Goal: Task Accomplishment & Management: Manage account settings

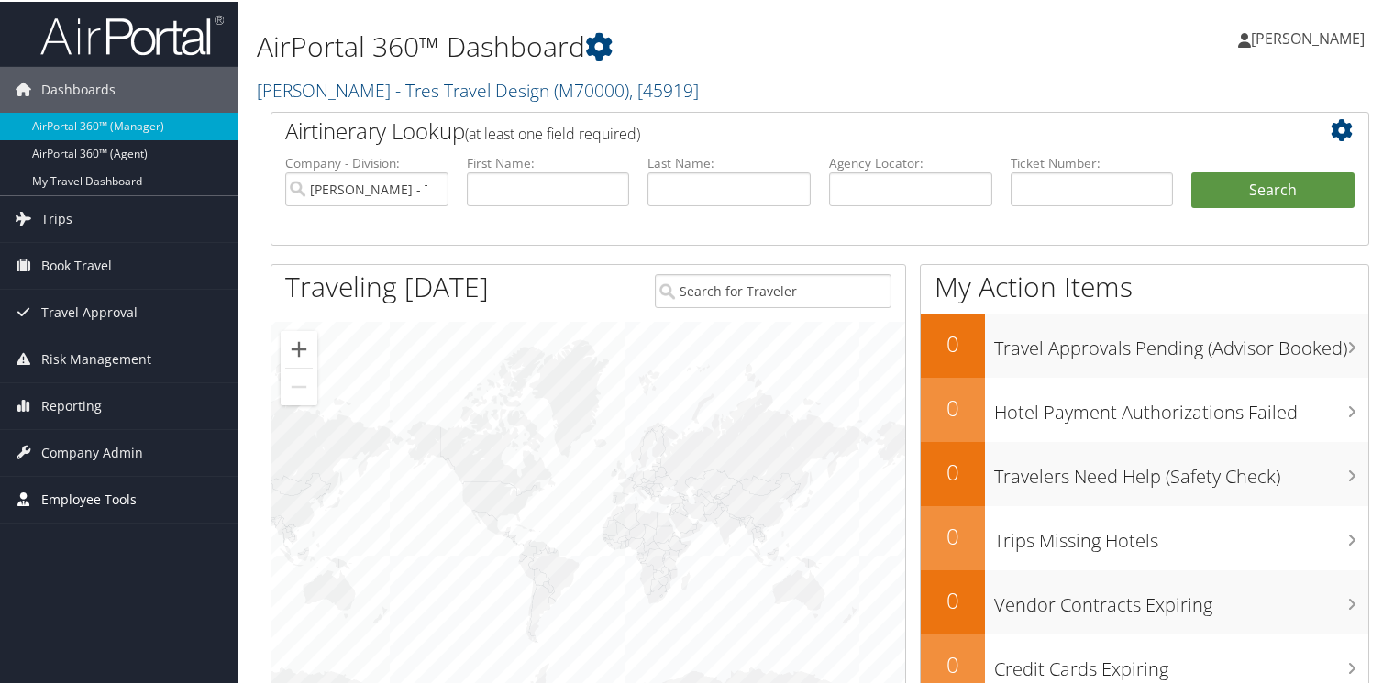
click at [91, 493] on span "Employee Tools" at bounding box center [88, 498] width 95 height 46
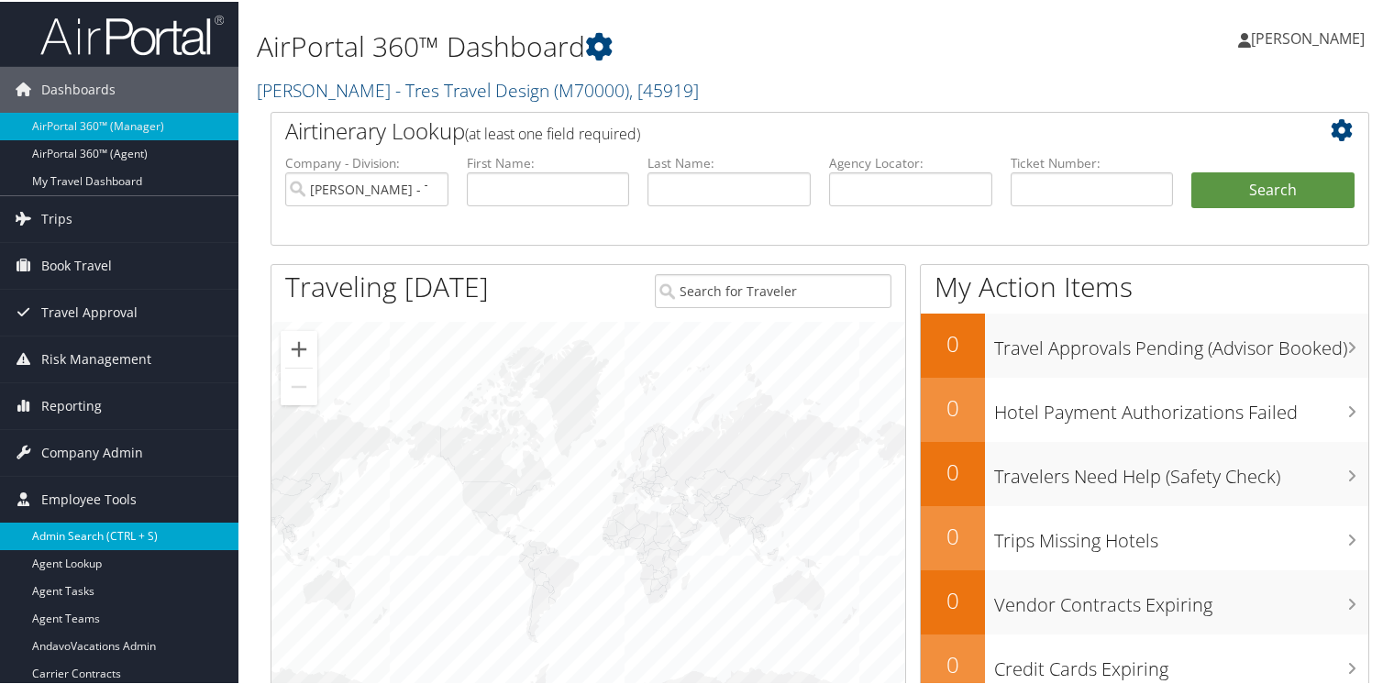
click at [82, 526] on link "Admin Search (CTRL + S)" at bounding box center [119, 535] width 238 height 28
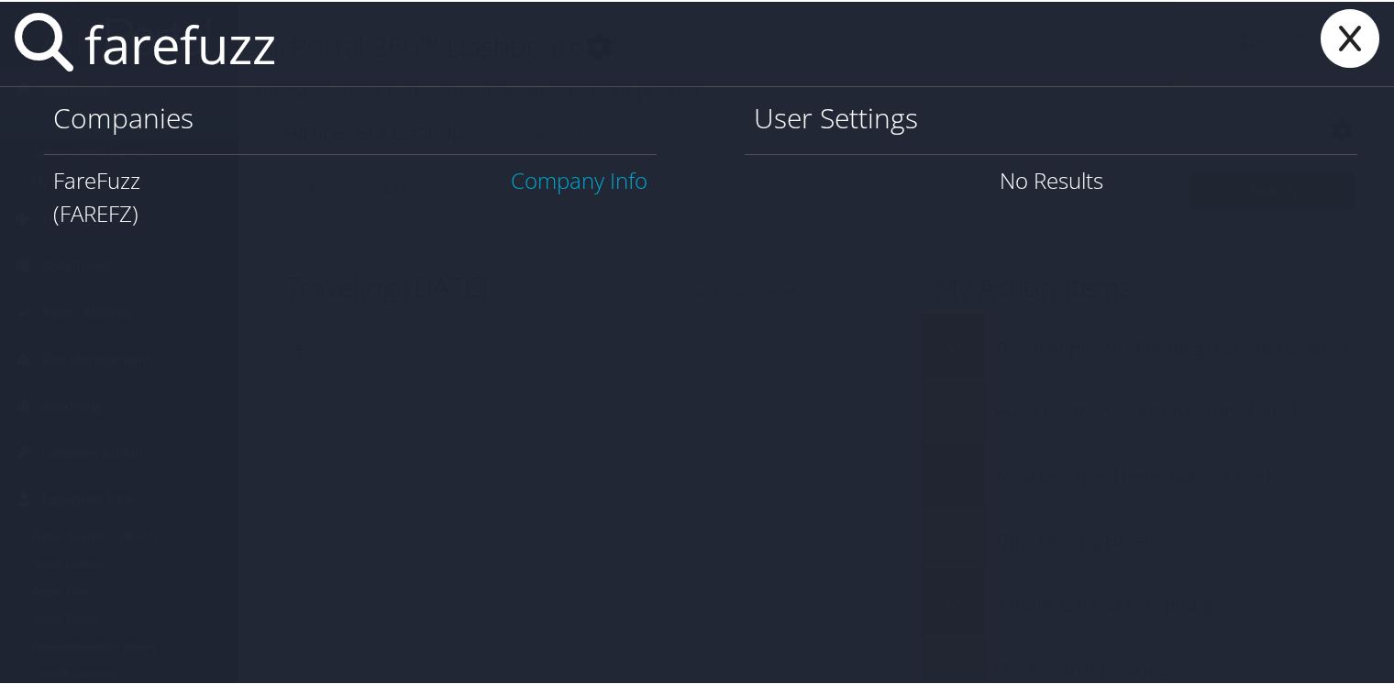
type input "farefuzz"
click at [585, 174] on link "Company Info" at bounding box center [579, 178] width 137 height 30
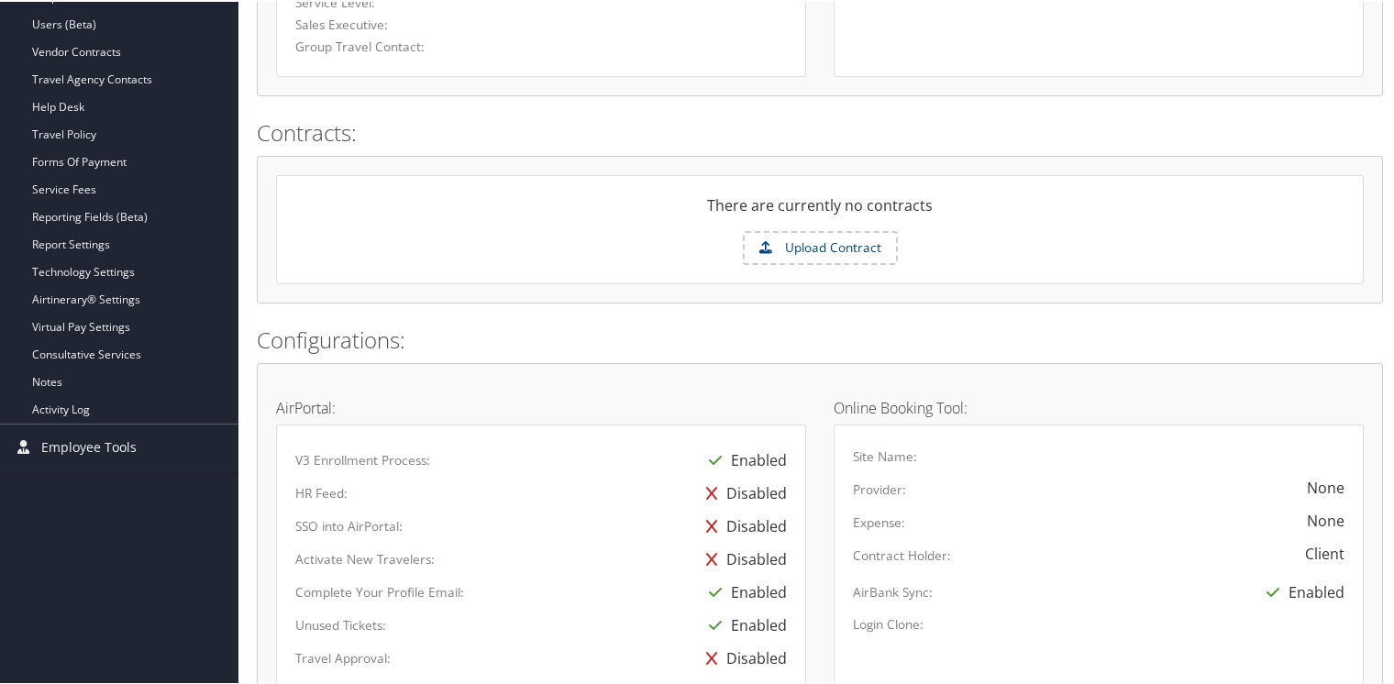
scroll to position [183, 0]
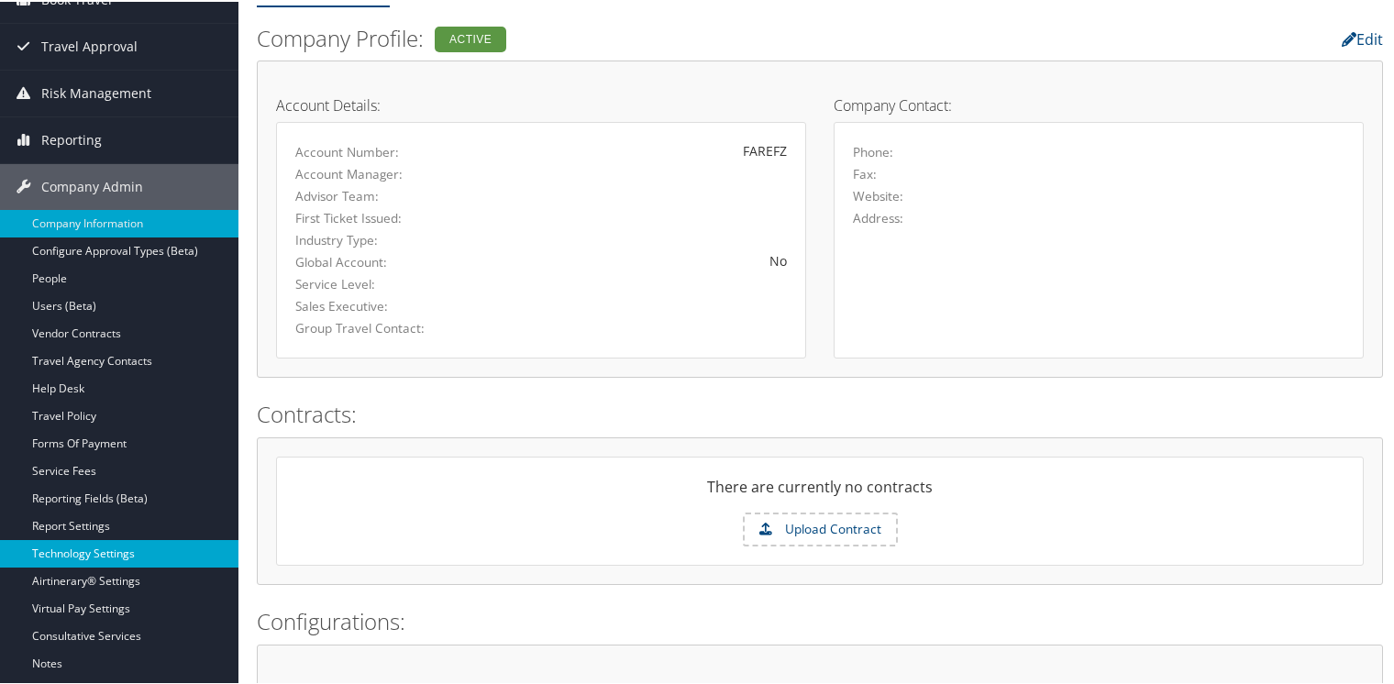
click at [51, 550] on link "Technology Settings" at bounding box center [119, 552] width 238 height 28
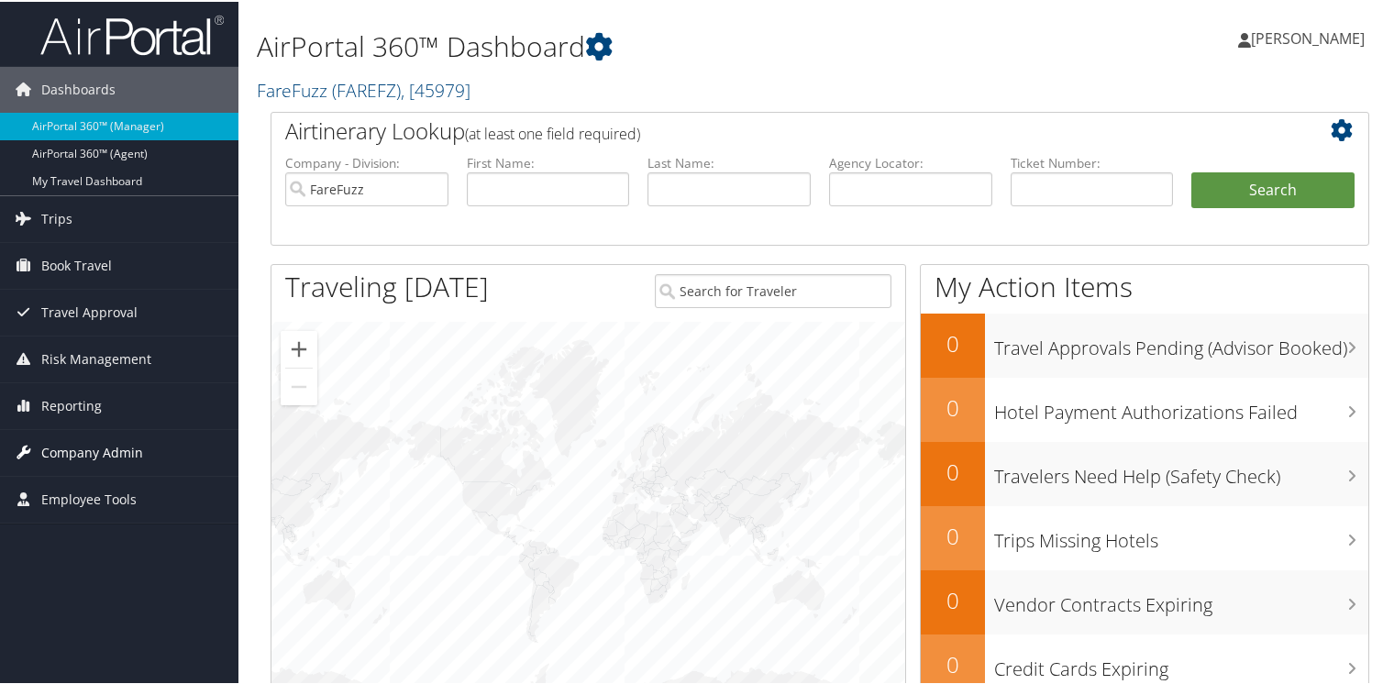
click at [107, 456] on span "Company Admin" at bounding box center [92, 451] width 102 height 46
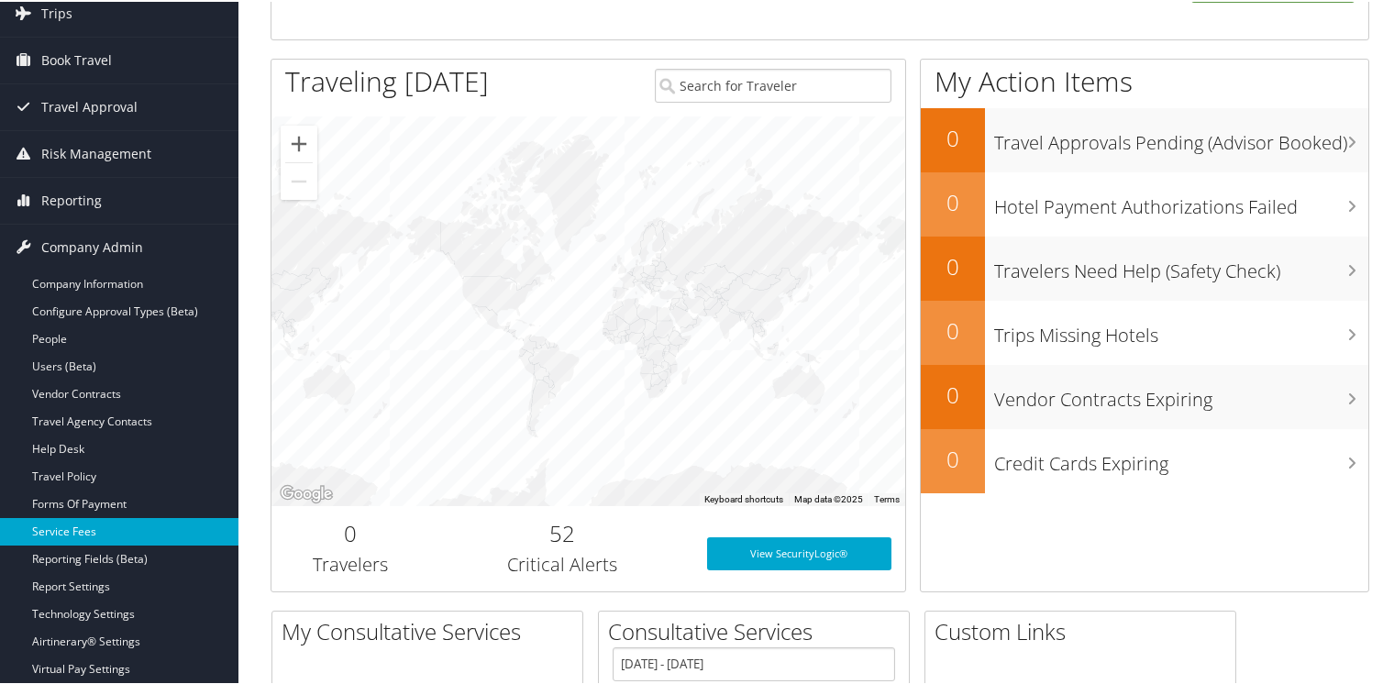
scroll to position [275, 0]
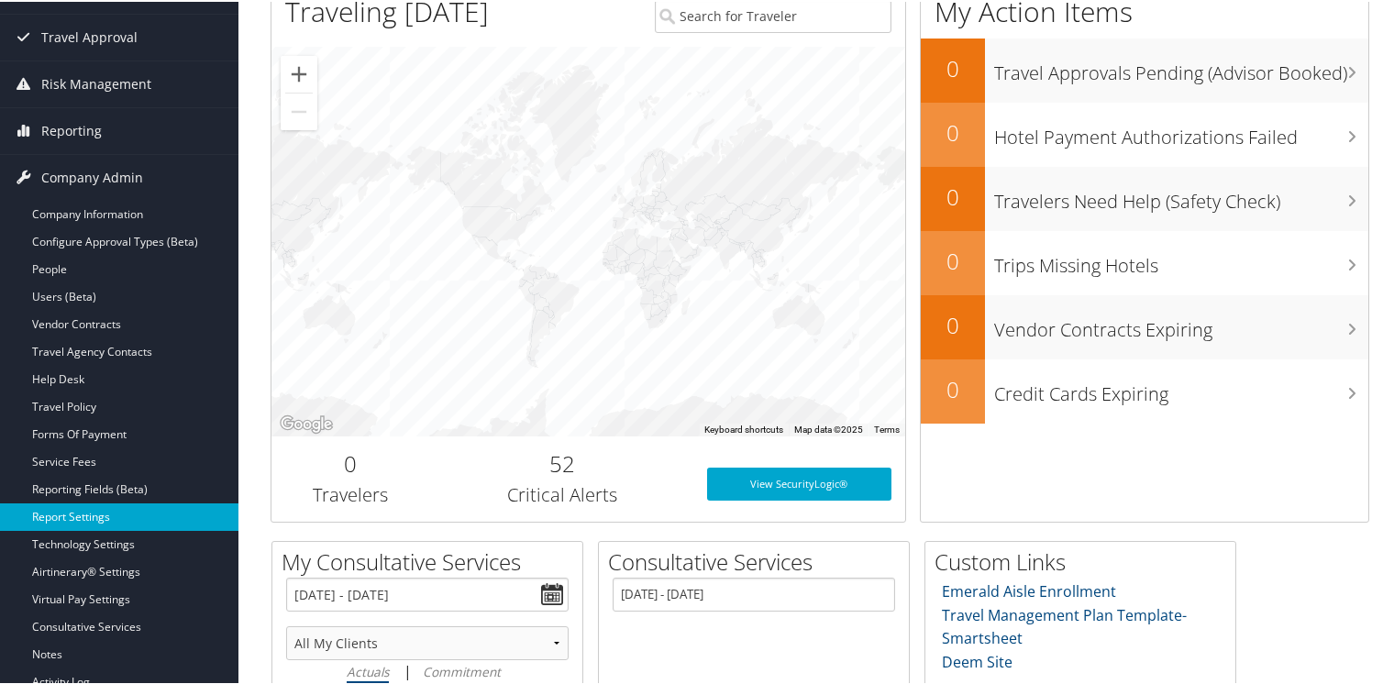
click at [72, 508] on link "Report Settings" at bounding box center [119, 515] width 238 height 28
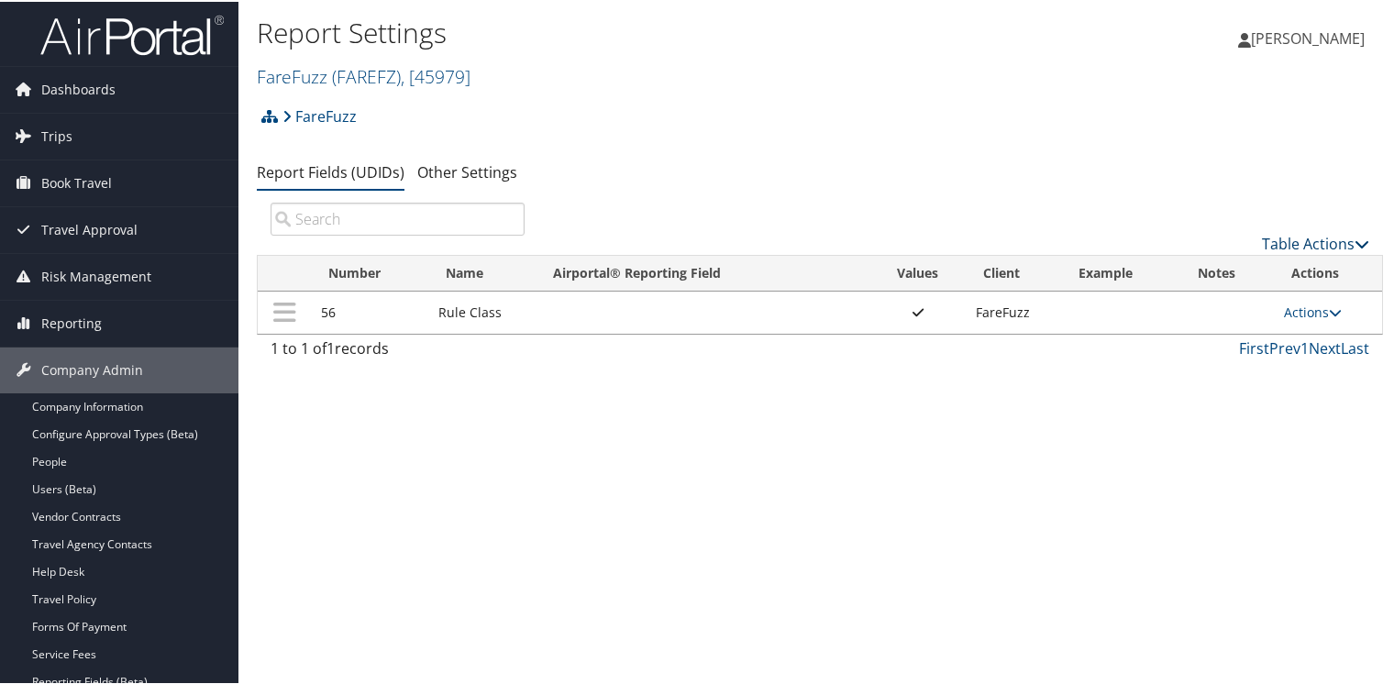
click at [1326, 236] on link "Table Actions" at bounding box center [1314, 242] width 107 height 20
click at [1181, 266] on link "New Record" at bounding box center [1253, 271] width 241 height 31
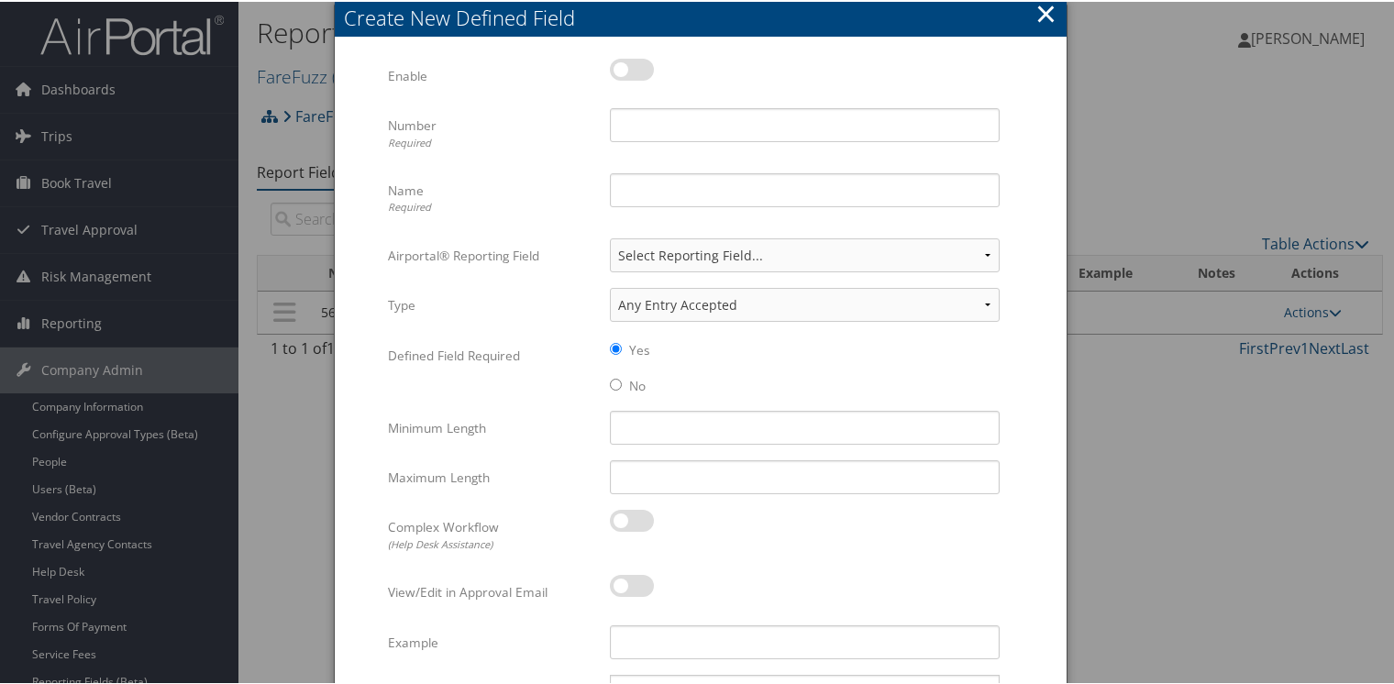
click at [636, 66] on label at bounding box center [632, 68] width 44 height 22
click at [631, 66] on input "checkbox" at bounding box center [625, 71] width 12 height 12
checkbox input "true"
click at [646, 127] on input "Number Required" at bounding box center [805, 123] width 390 height 34
type input "33"
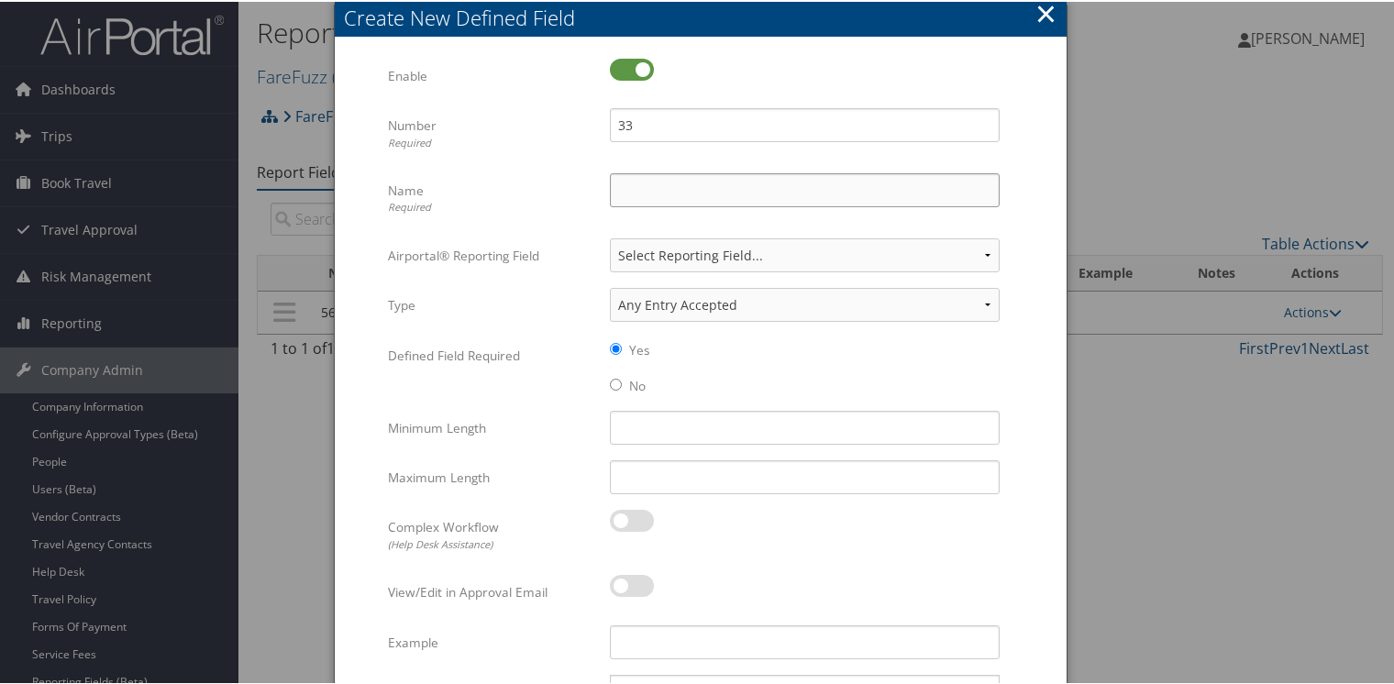
click at [644, 180] on input "Name Required" at bounding box center [805, 188] width 390 height 34
type input "Requested By"
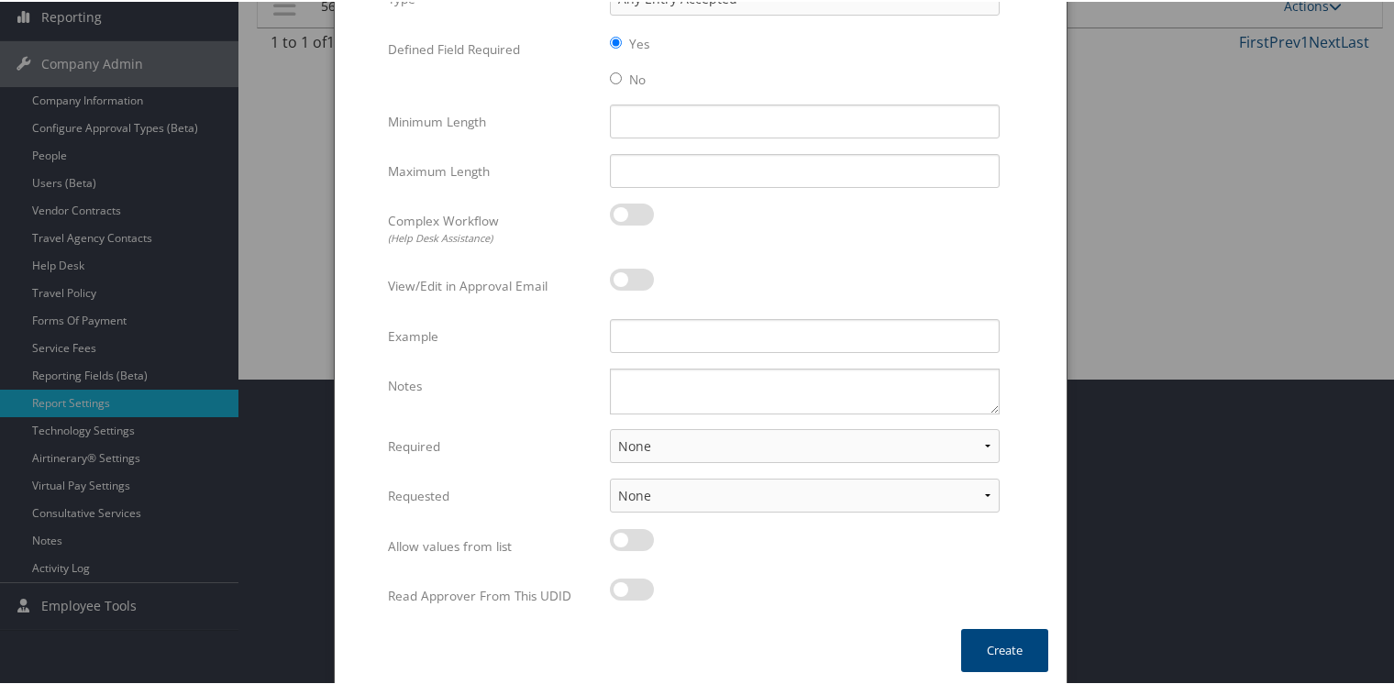
scroll to position [309, 0]
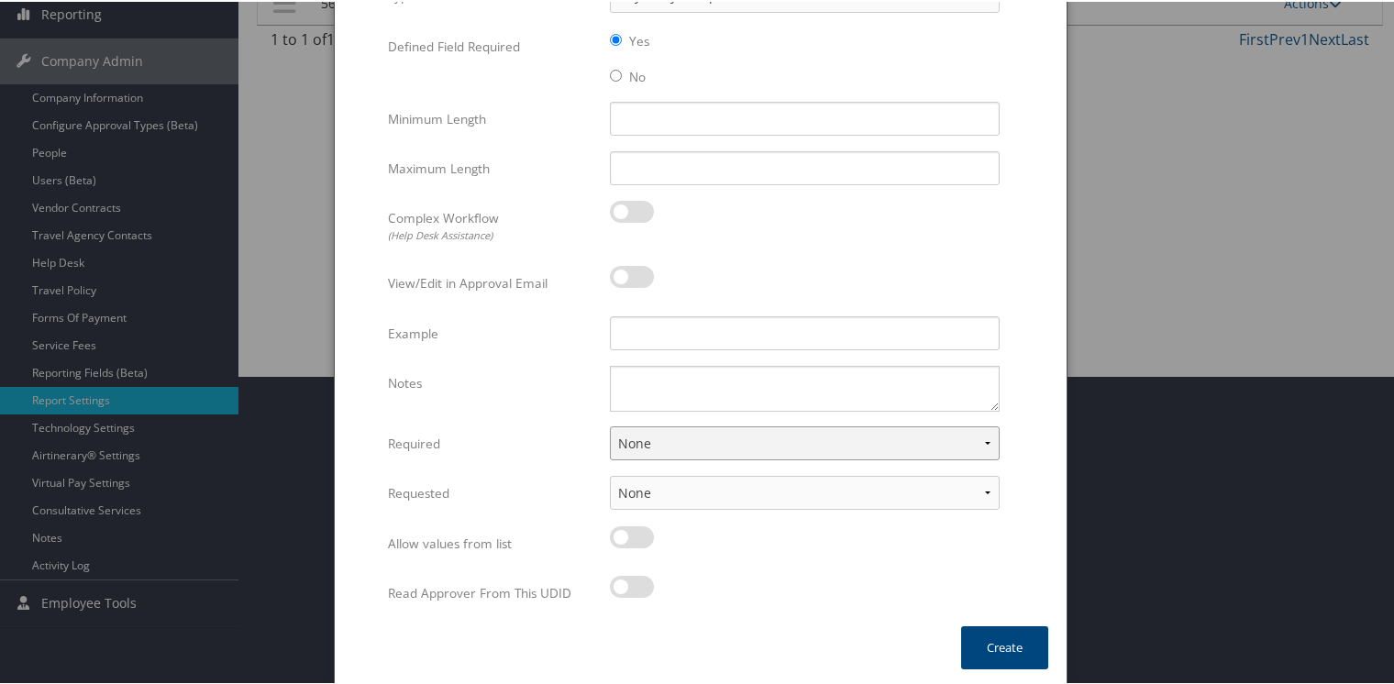
click at [679, 435] on select "None For Guest Travelers For Profiled Travelers For Both" at bounding box center [805, 441] width 390 height 34
select select "both"
click at [610, 424] on select "None For Guest Travelers For Profiled Travelers For Both" at bounding box center [805, 441] width 390 height 34
click at [1005, 644] on button "Create" at bounding box center [1004, 645] width 87 height 43
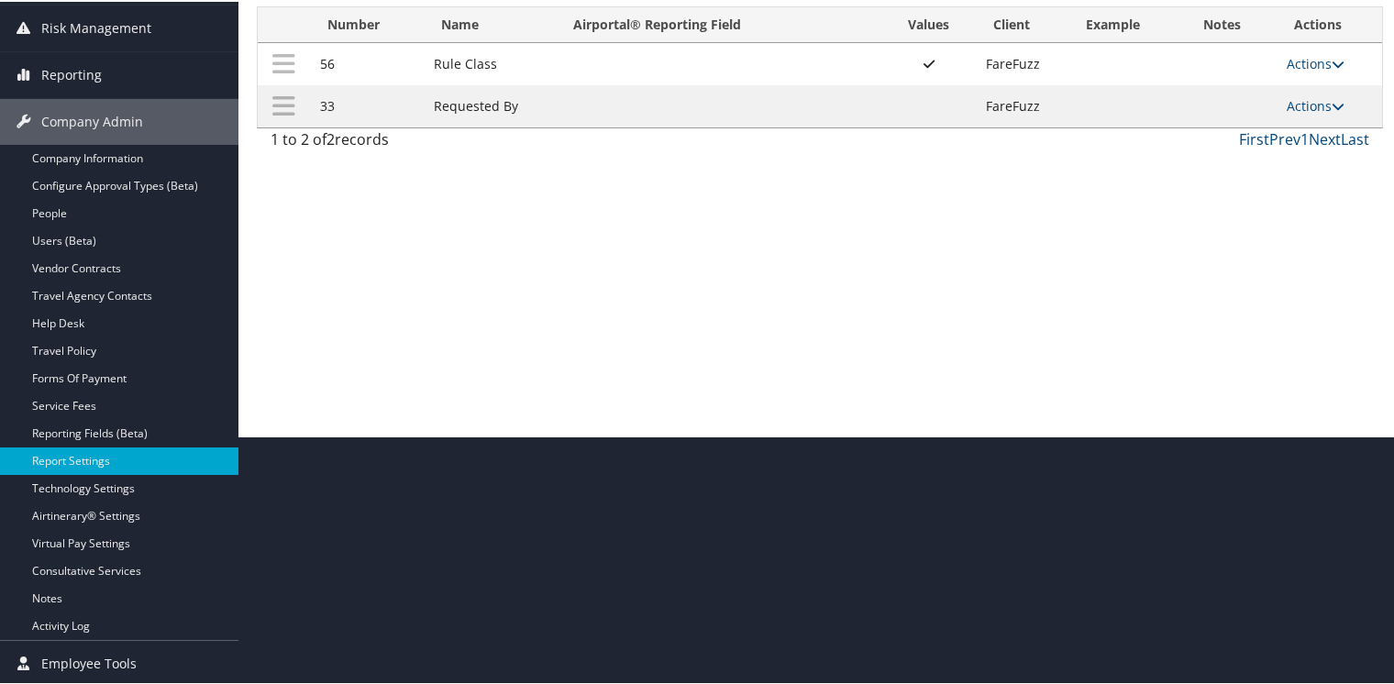
scroll to position [157, 0]
